Goal: Find specific page/section: Find specific page/section

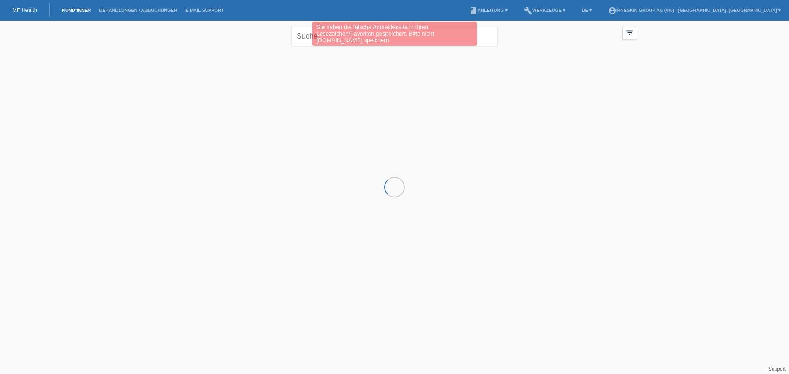
click at [299, 36] on div "Sie haben die falsche Anmeldeseite in Ihren Lesezeichen/Favoriten gespeichert. …" at bounding box center [394, 35] width 473 height 26
click at [489, 39] on div "Sie haben die falsche Anmeldeseite in Ihren Lesezeichen/Favoriten gespeichert. …" at bounding box center [394, 35] width 473 height 26
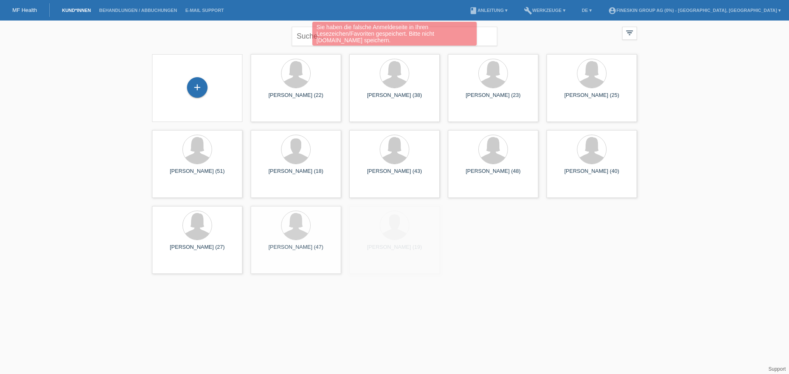
click at [307, 35] on div "Sie haben die falsche Anmeldeseite in Ihren Lesezeichen/Favoriten gespeichert. …" at bounding box center [394, 35] width 473 height 26
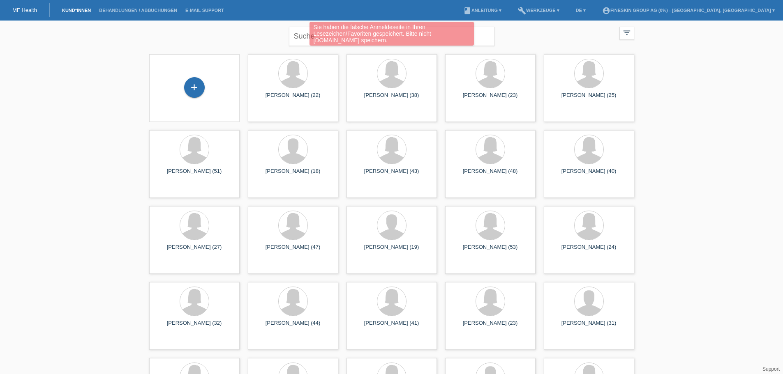
click at [301, 35] on div "Sie haben die falsche Anmeldeseite in Ihren Lesezeichen/Favoriten gespeichert. …" at bounding box center [392, 35] width 470 height 26
click at [253, 35] on div "Sie haben die falsche Anmeldeseite in Ihren Lesezeichen/Favoriten gespeichert. …" at bounding box center [392, 35] width 470 height 26
click at [301, 34] on div "Sie haben die falsche Anmeldeseite in Ihren Lesezeichen/Favoriten gespeichert. …" at bounding box center [392, 35] width 470 height 26
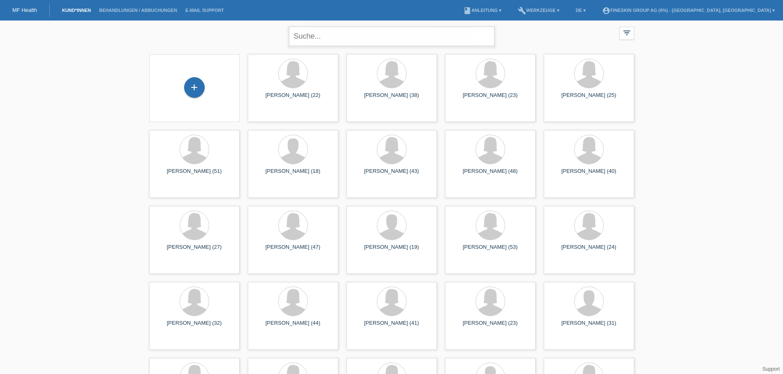
click at [302, 35] on input "text" at bounding box center [391, 36] width 205 height 19
type input "goldin"
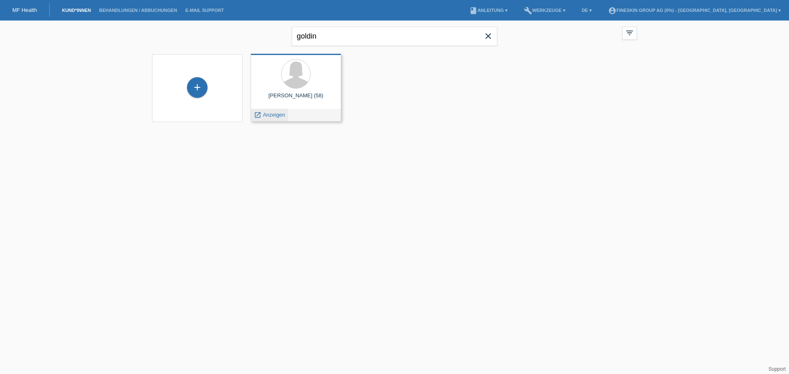
click at [275, 117] on span "Anzeigen" at bounding box center [274, 115] width 22 height 6
